Goal: Information Seeking & Learning: Learn about a topic

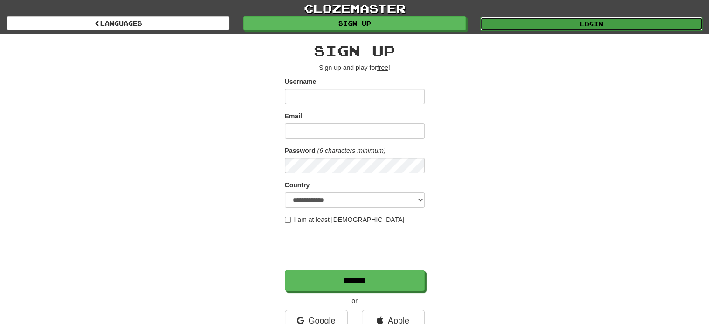
click at [554, 20] on link "Login" at bounding box center [591, 24] width 222 height 14
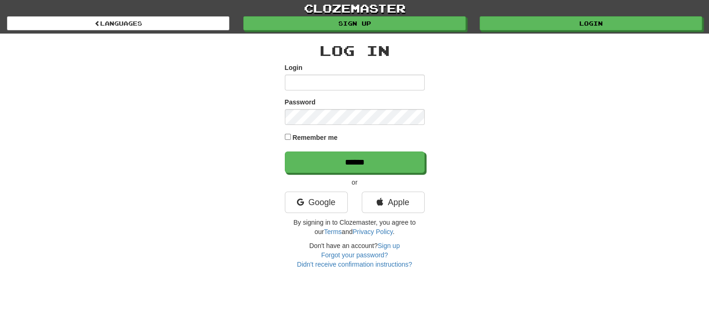
type input "******"
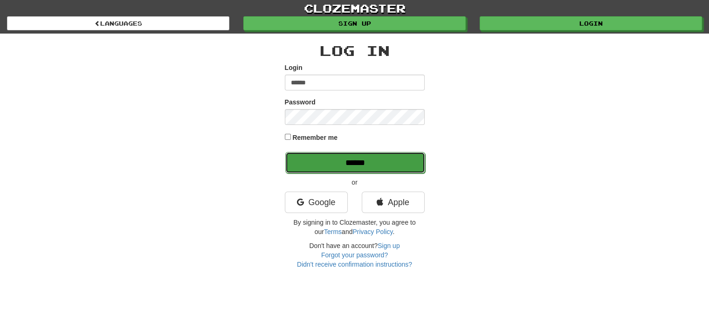
click at [320, 171] on input "******" at bounding box center [355, 162] width 140 height 21
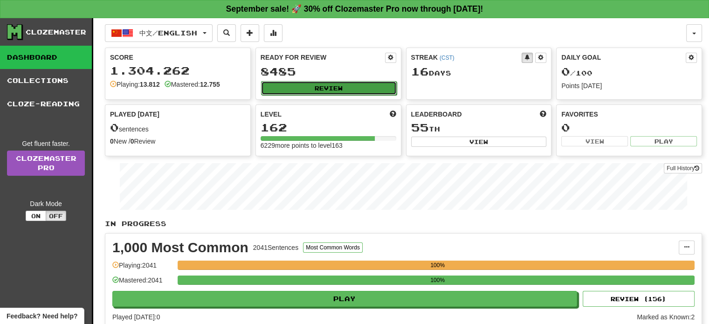
click at [321, 85] on button "Review" at bounding box center [329, 88] width 136 height 14
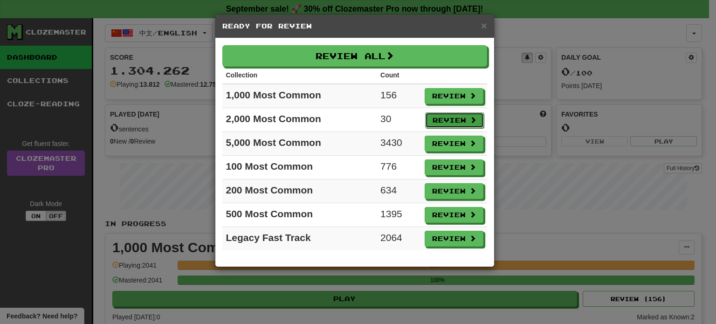
click at [457, 118] on button "Review" at bounding box center [454, 120] width 59 height 16
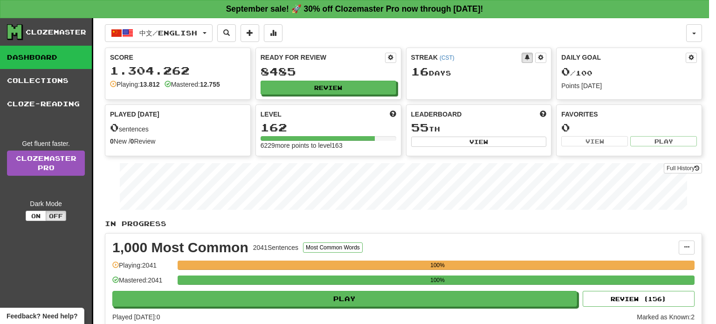
select select "**"
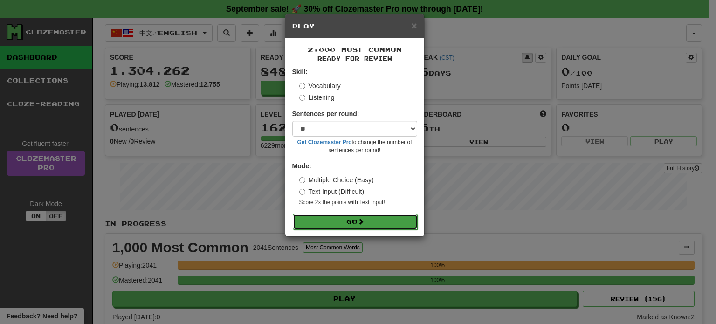
click at [356, 224] on button "Go" at bounding box center [355, 222] width 125 height 16
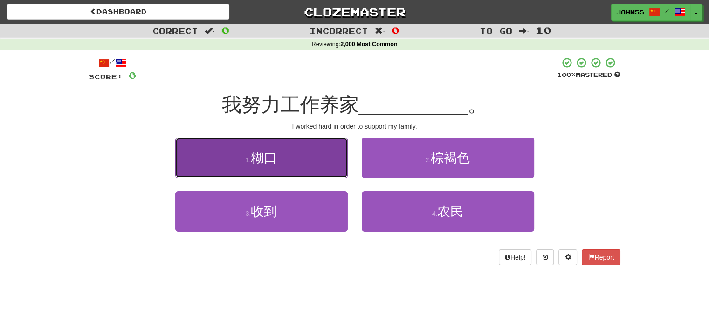
click at [246, 157] on small "1 ." at bounding box center [249, 159] width 6 height 7
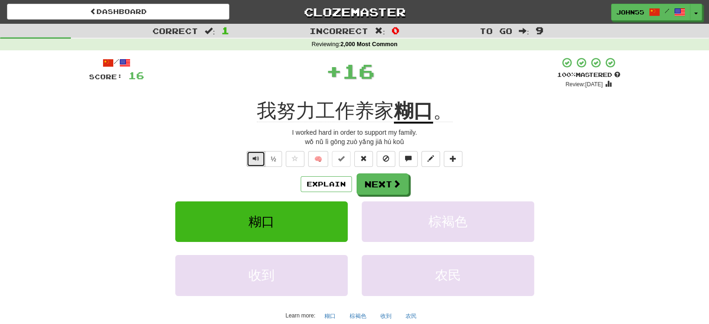
click at [257, 159] on span "Text-to-speech controls" at bounding box center [255, 158] width 7 height 7
click at [371, 186] on button "Next" at bounding box center [383, 184] width 52 height 21
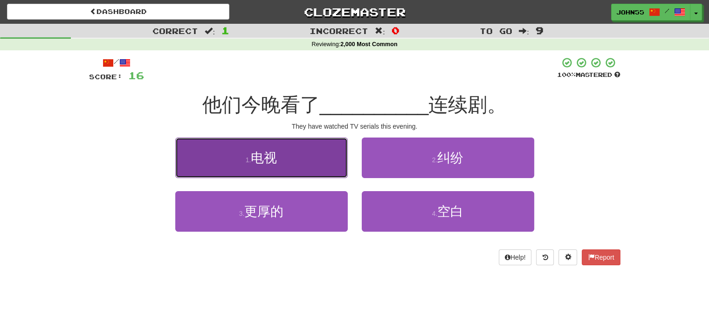
click at [297, 152] on button "1 . 电视" at bounding box center [261, 157] width 172 height 41
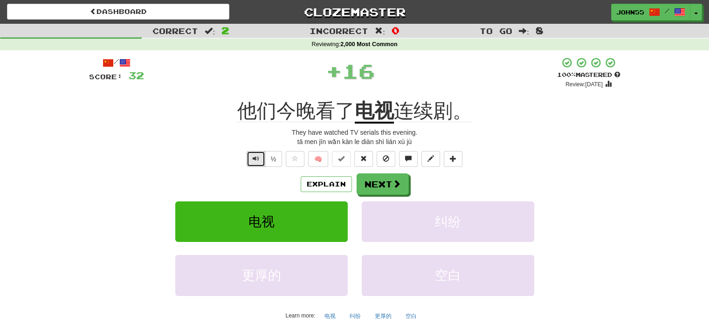
click at [251, 164] on button "Text-to-speech controls" at bounding box center [255, 159] width 19 height 16
click at [391, 180] on button "Next" at bounding box center [383, 184] width 52 height 21
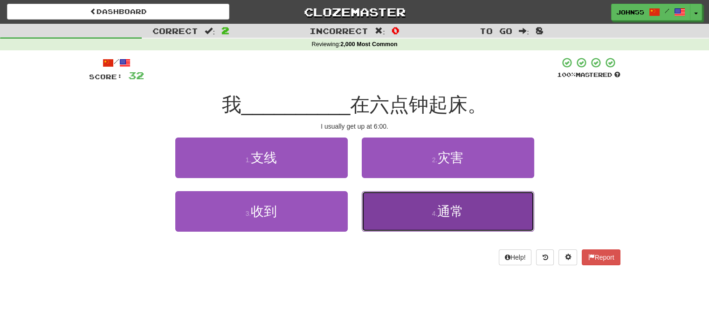
click at [420, 219] on button "4 . 通常" at bounding box center [448, 211] width 172 height 41
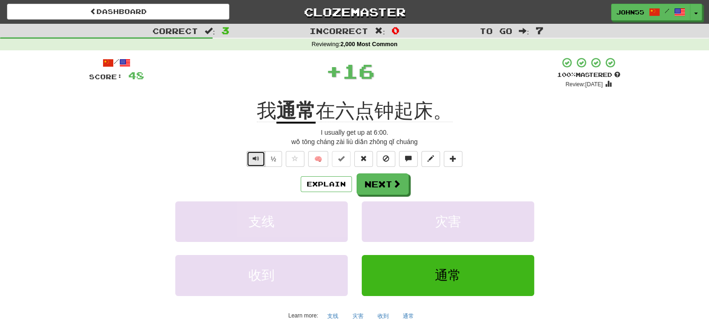
click at [258, 158] on span "Text-to-speech controls" at bounding box center [255, 158] width 7 height 7
click at [381, 193] on button "Next" at bounding box center [383, 184] width 52 height 21
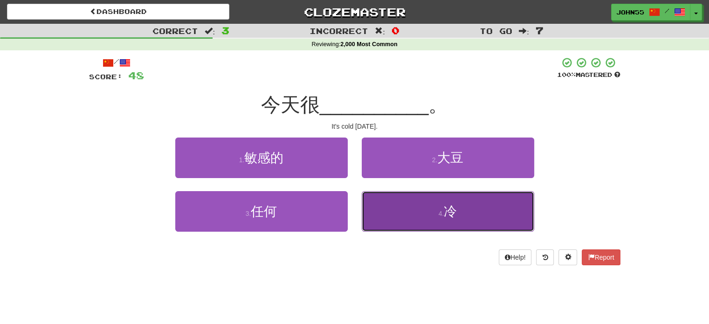
click at [408, 226] on button "4 . 冷" at bounding box center [448, 211] width 172 height 41
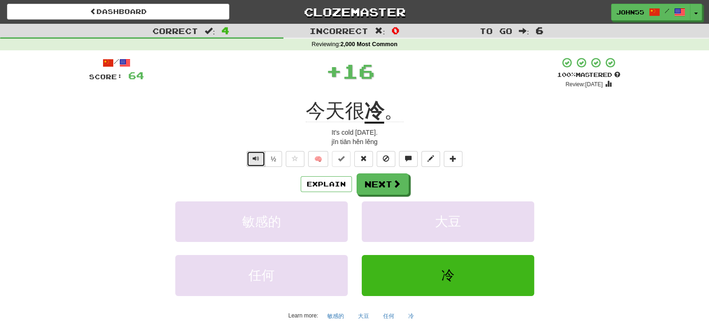
click at [260, 156] on button "Text-to-speech controls" at bounding box center [255, 159] width 19 height 16
click at [386, 178] on button "Next" at bounding box center [383, 184] width 52 height 21
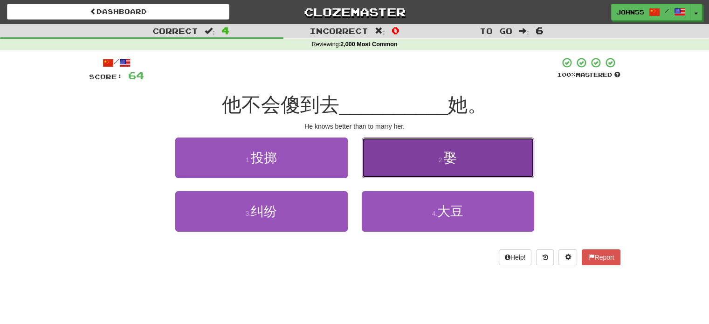
click at [425, 163] on button "2 . 娶" at bounding box center [448, 157] width 172 height 41
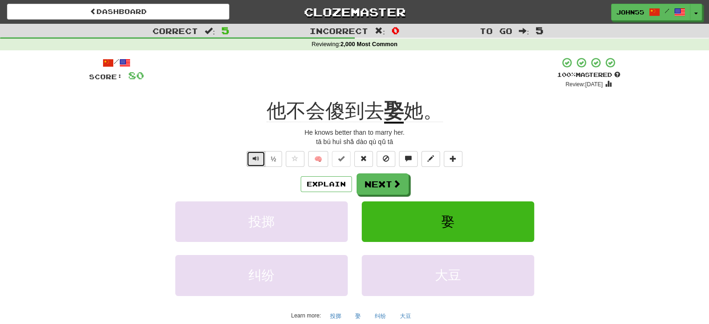
click at [252, 152] on button "Text-to-speech controls" at bounding box center [255, 159] width 19 height 16
click at [252, 156] on span "Text-to-speech controls" at bounding box center [255, 158] width 7 height 7
click at [255, 158] on span "Text-to-speech controls" at bounding box center [255, 158] width 7 height 7
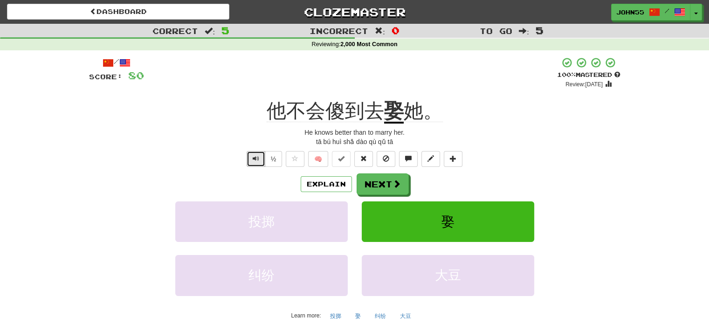
click at [255, 158] on span "Text-to-speech controls" at bounding box center [255, 158] width 7 height 7
click at [380, 184] on button "Next" at bounding box center [383, 184] width 52 height 21
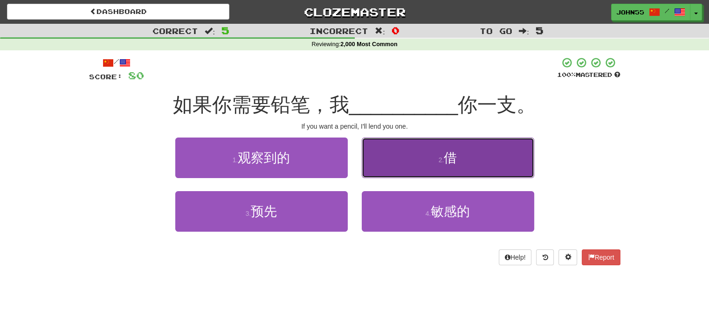
click at [399, 160] on button "2 . 借" at bounding box center [448, 157] width 172 height 41
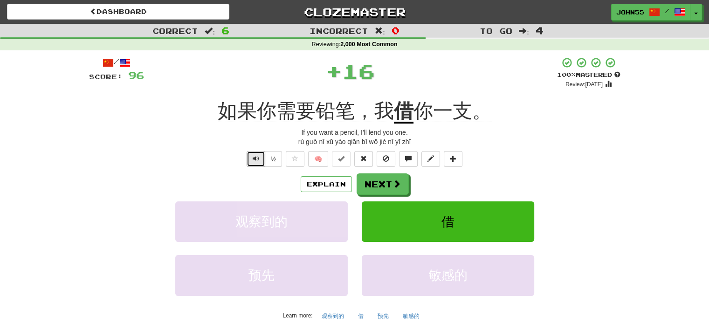
click at [263, 162] on button "Text-to-speech controls" at bounding box center [255, 159] width 19 height 16
click at [367, 186] on button "Next" at bounding box center [383, 184] width 52 height 21
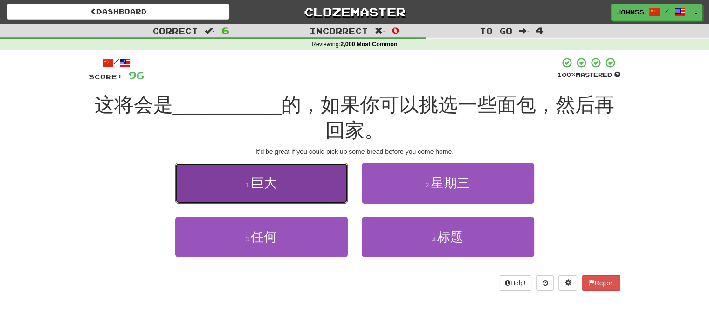
click at [210, 182] on button "1 . 巨大" at bounding box center [261, 183] width 172 height 41
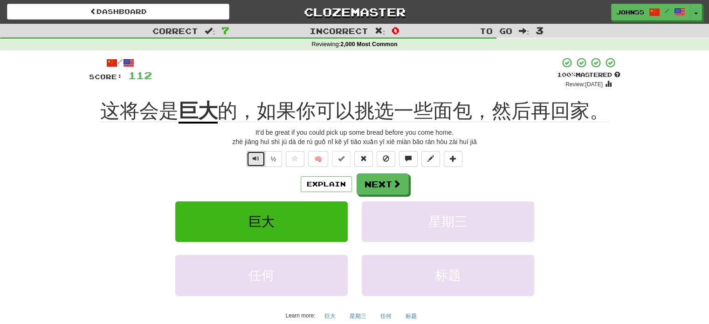
click at [254, 156] on span "Text-to-speech controls" at bounding box center [255, 158] width 7 height 7
click at [385, 183] on button "Next" at bounding box center [383, 184] width 52 height 21
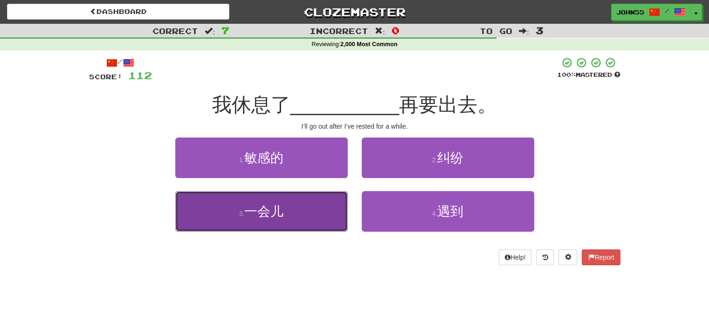
click at [325, 220] on button "3 . 一会儿" at bounding box center [261, 211] width 172 height 41
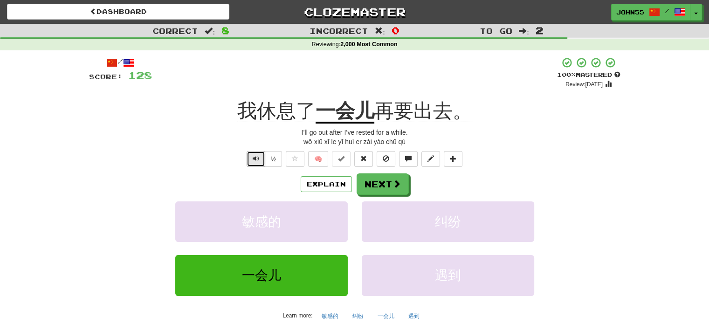
click at [254, 159] on span "Text-to-speech controls" at bounding box center [255, 158] width 7 height 7
click at [255, 160] on span "Text-to-speech controls" at bounding box center [255, 158] width 7 height 7
click at [382, 188] on button "Next" at bounding box center [383, 184] width 52 height 21
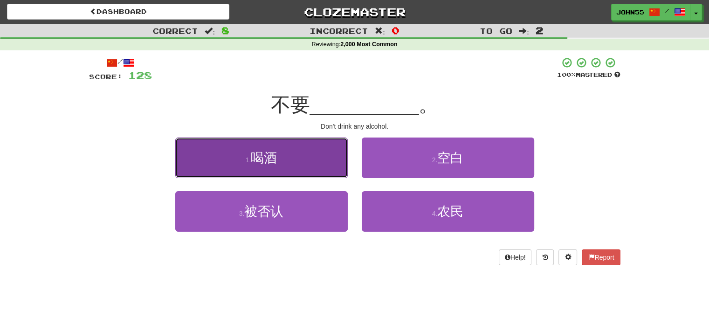
click at [278, 151] on button "1 . 喝酒" at bounding box center [261, 157] width 172 height 41
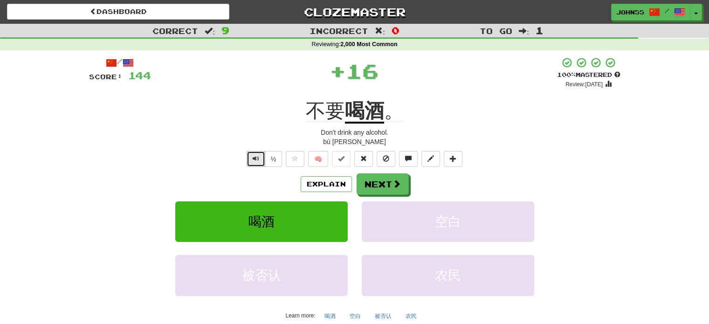
click at [252, 158] on span "Text-to-speech controls" at bounding box center [255, 158] width 7 height 7
click at [385, 186] on button "Next" at bounding box center [383, 184] width 52 height 21
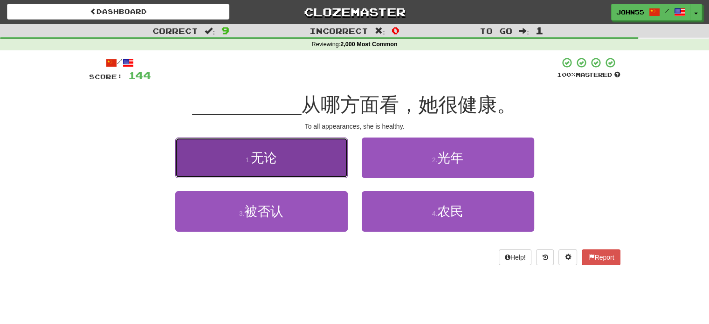
click at [247, 147] on button "1 . 无论" at bounding box center [261, 157] width 172 height 41
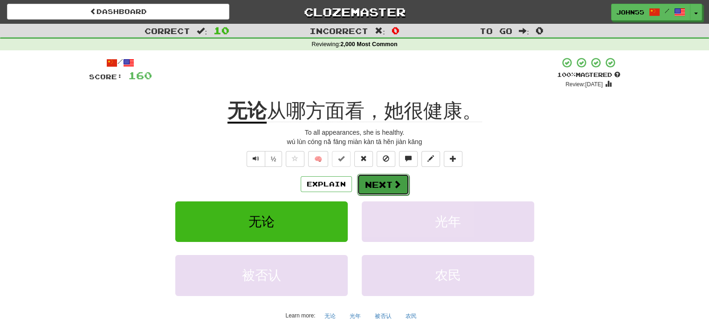
click at [393, 184] on span at bounding box center [397, 184] width 8 height 8
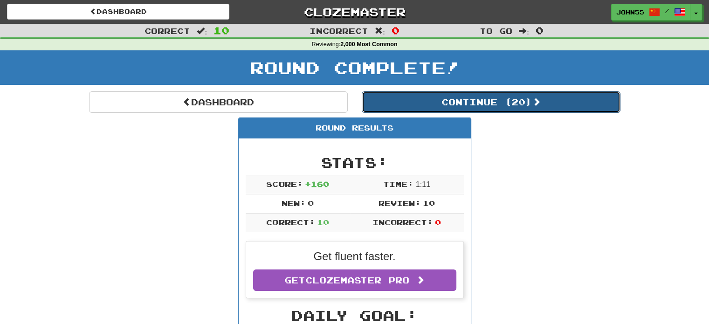
click at [459, 101] on button "Continue ( 20 )" at bounding box center [491, 101] width 259 height 21
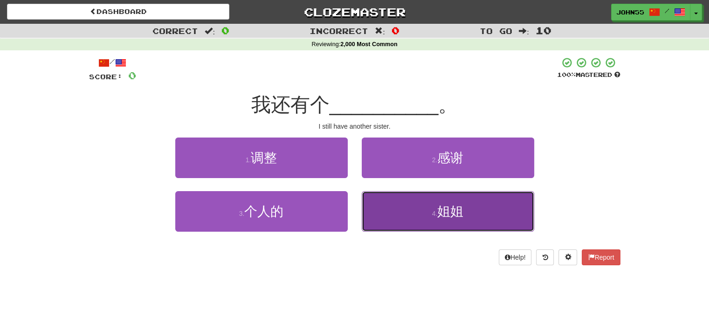
click at [456, 213] on span "姐姐" at bounding box center [450, 211] width 26 height 14
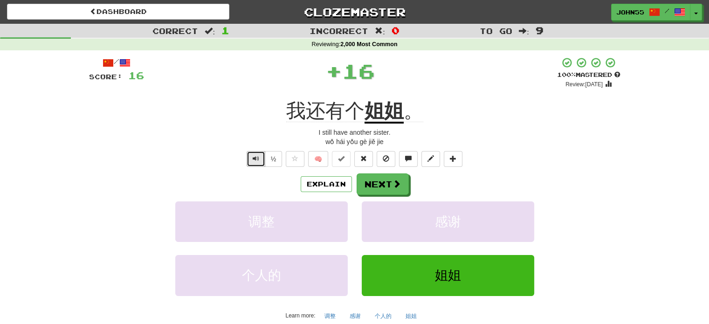
click at [256, 158] on span "Text-to-speech controls" at bounding box center [255, 158] width 7 height 7
click at [373, 176] on button "Next" at bounding box center [383, 184] width 52 height 21
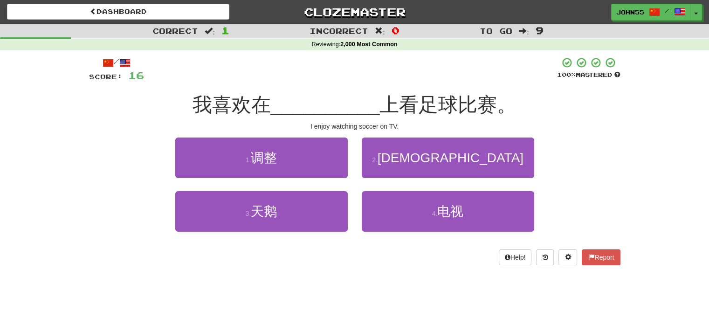
click at [449, 233] on div "4 . 电视" at bounding box center [448, 218] width 186 height 54
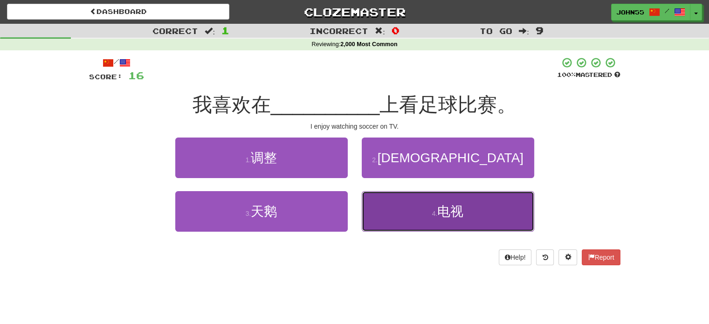
click at [410, 224] on button "4 . 电视" at bounding box center [448, 211] width 172 height 41
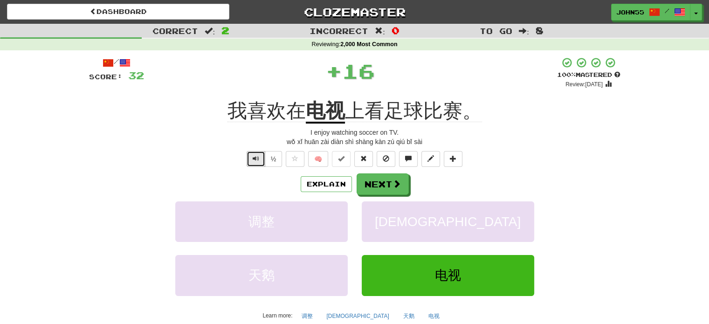
click at [250, 160] on button "Text-to-speech controls" at bounding box center [255, 159] width 19 height 16
click at [393, 183] on span at bounding box center [397, 184] width 8 height 8
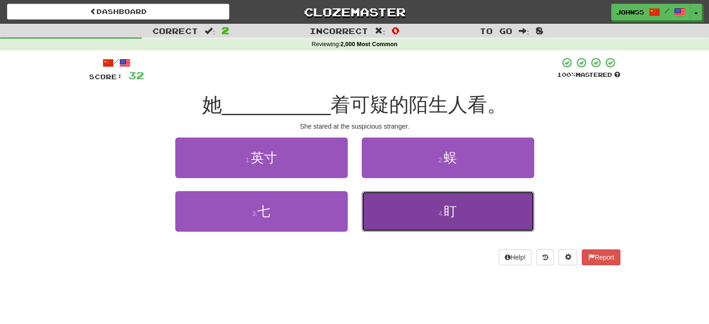
click at [419, 218] on button "4 . 盯" at bounding box center [448, 211] width 172 height 41
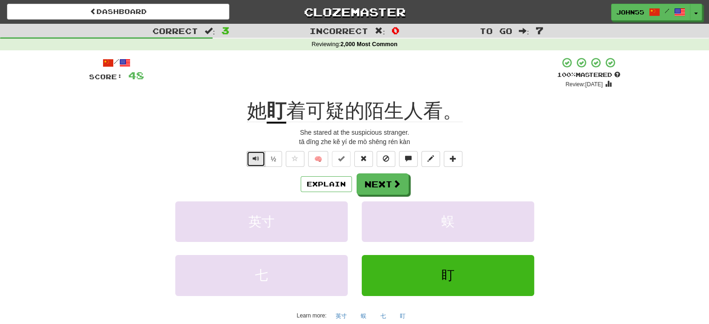
click at [254, 161] on span "Text-to-speech controls" at bounding box center [255, 158] width 7 height 7
click at [380, 192] on button "Next" at bounding box center [383, 184] width 52 height 21
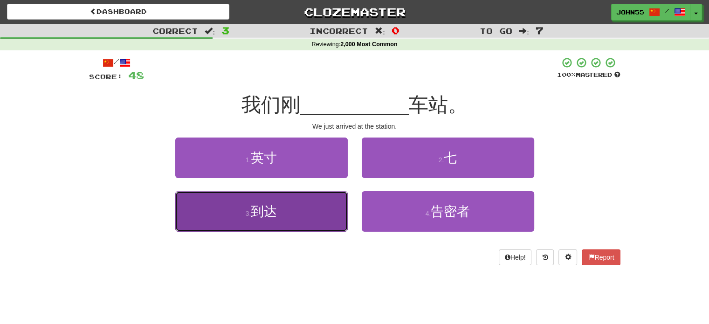
click at [280, 214] on button "3 . 到达" at bounding box center [261, 211] width 172 height 41
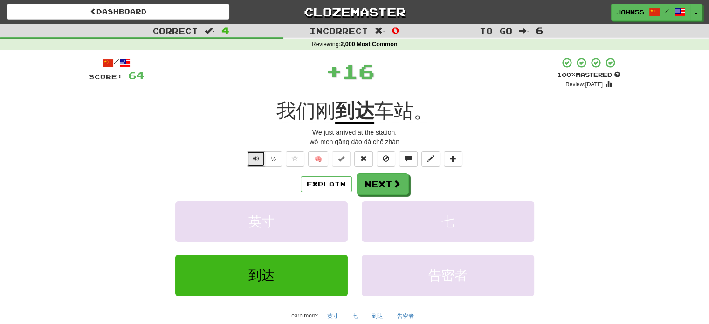
click at [252, 155] on span "Text-to-speech controls" at bounding box center [255, 158] width 7 height 7
click at [382, 186] on button "Next" at bounding box center [383, 184] width 52 height 21
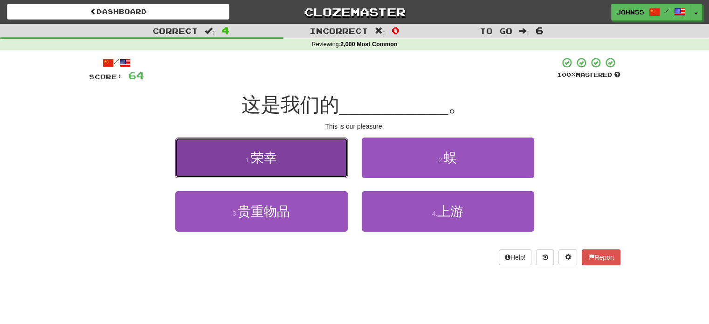
click at [252, 141] on button "1 . 荣幸" at bounding box center [261, 157] width 172 height 41
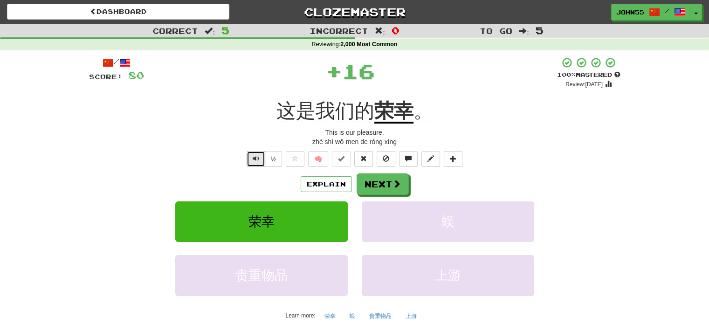
click at [249, 162] on button "Text-to-speech controls" at bounding box center [255, 159] width 19 height 16
click at [375, 184] on button "Next" at bounding box center [383, 184] width 52 height 21
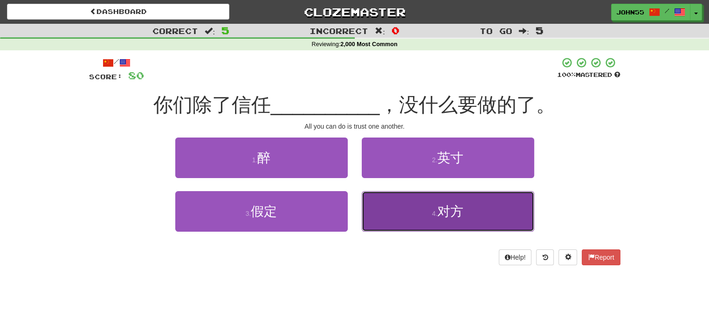
click at [413, 217] on button "4 . 对方" at bounding box center [448, 211] width 172 height 41
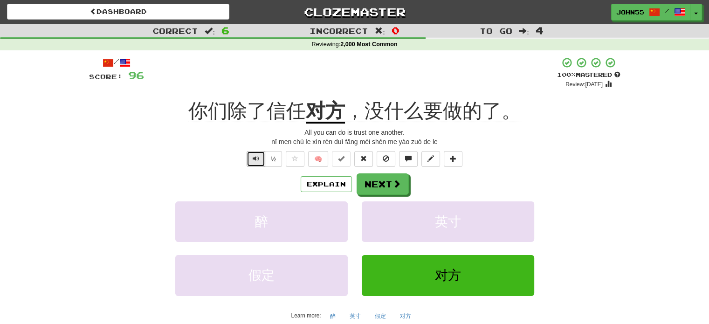
click at [255, 157] on span "Text-to-speech controls" at bounding box center [255, 158] width 7 height 7
click at [382, 184] on button "Next" at bounding box center [383, 184] width 52 height 21
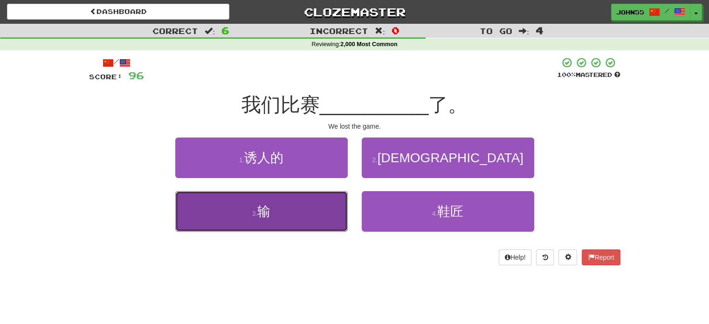
click at [296, 212] on button "3 . 输" at bounding box center [261, 211] width 172 height 41
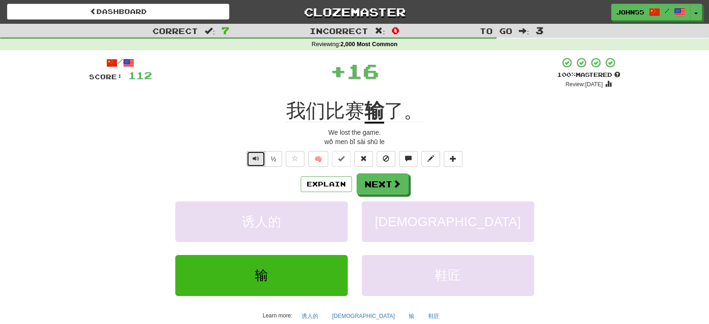
click at [253, 151] on button "Text-to-speech controls" at bounding box center [255, 159] width 19 height 16
click at [386, 181] on button "Next" at bounding box center [383, 184] width 52 height 21
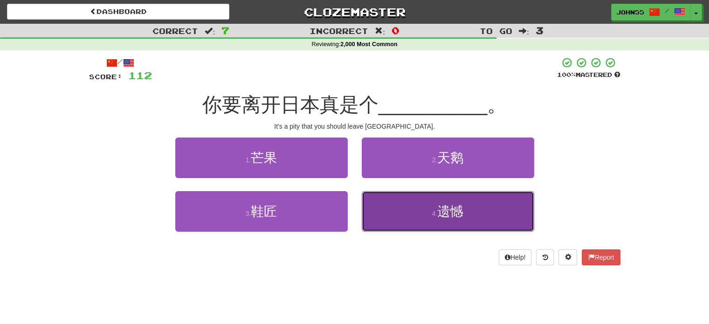
click at [425, 214] on button "4 . 遗憾" at bounding box center [448, 211] width 172 height 41
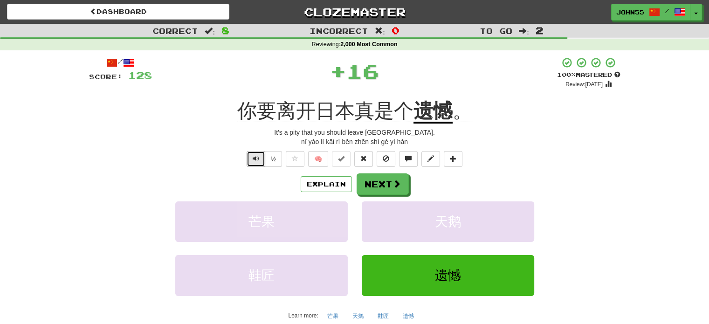
click at [252, 158] on span "Text-to-speech controls" at bounding box center [255, 158] width 7 height 7
click at [384, 183] on button "Next" at bounding box center [383, 184] width 52 height 21
